Goal: Task Accomplishment & Management: Manage account settings

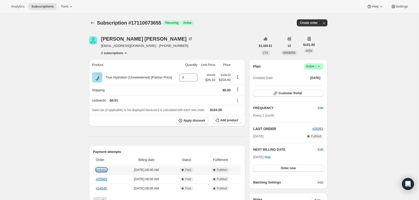
click at [103, 170] on link "#26261" at bounding box center [101, 170] width 11 height 4
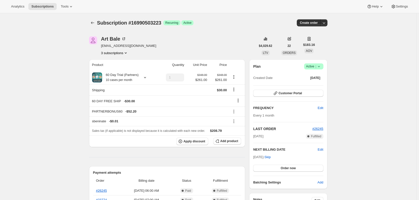
click at [115, 51] on button "3 subscriptions" at bounding box center [114, 52] width 27 height 5
click at [122, 74] on button "14826176823" at bounding box center [116, 71] width 38 height 8
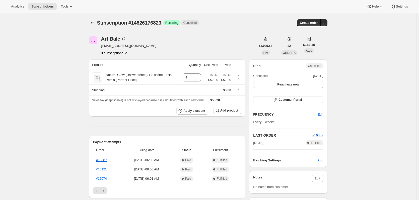
click at [120, 50] on div "Art Bale artbale@hotmail.com 3 subscriptions" at bounding box center [128, 45] width 55 height 19
click at [120, 53] on button "3 subscriptions" at bounding box center [114, 52] width 27 height 5
click at [123, 65] on span "14157381943" at bounding box center [116, 62] width 35 height 5
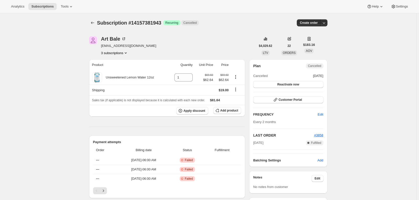
click at [118, 51] on button "3 subscriptions" at bounding box center [114, 52] width 27 height 5
click at [123, 79] on span "16990503223" at bounding box center [116, 79] width 35 height 5
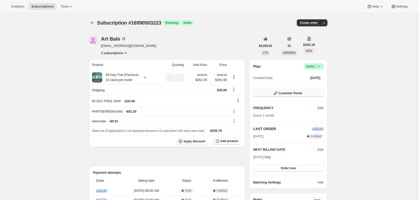
click at [283, 94] on span "Customer Portal" at bounding box center [290, 93] width 23 height 4
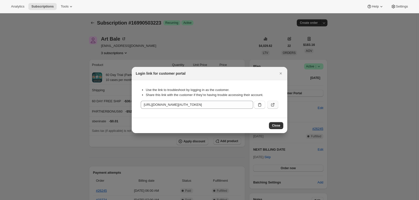
click at [274, 105] on icon ":rk4:" at bounding box center [272, 104] width 5 height 5
